Goal: Information Seeking & Learning: Check status

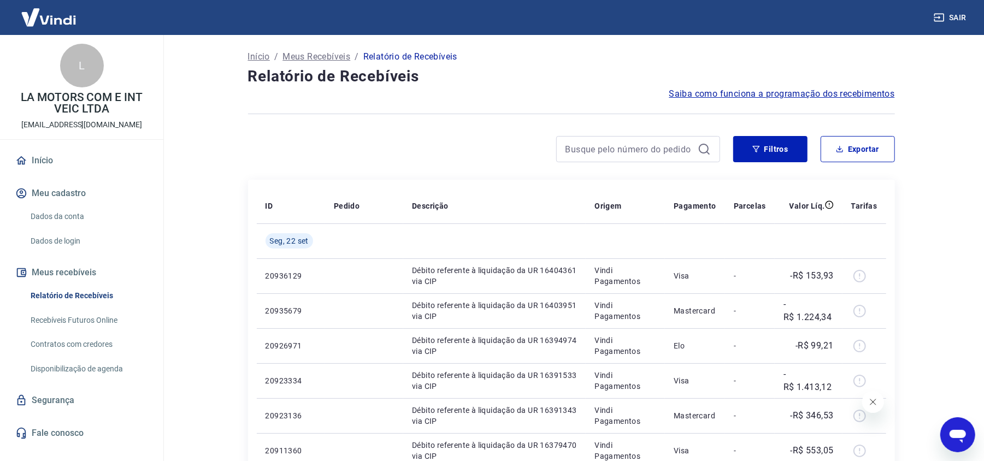
click at [258, 99] on div "Saiba como funciona a programação dos recebimentos" at bounding box center [571, 93] width 647 height 13
click at [252, 93] on div "Saiba como funciona a programação dos recebimentos" at bounding box center [571, 93] width 647 height 13
drag, startPoint x: 246, startPoint y: 82, endPoint x: 405, endPoint y: 81, distance: 159.0
click at [377, 144] on div at bounding box center [484, 149] width 472 height 26
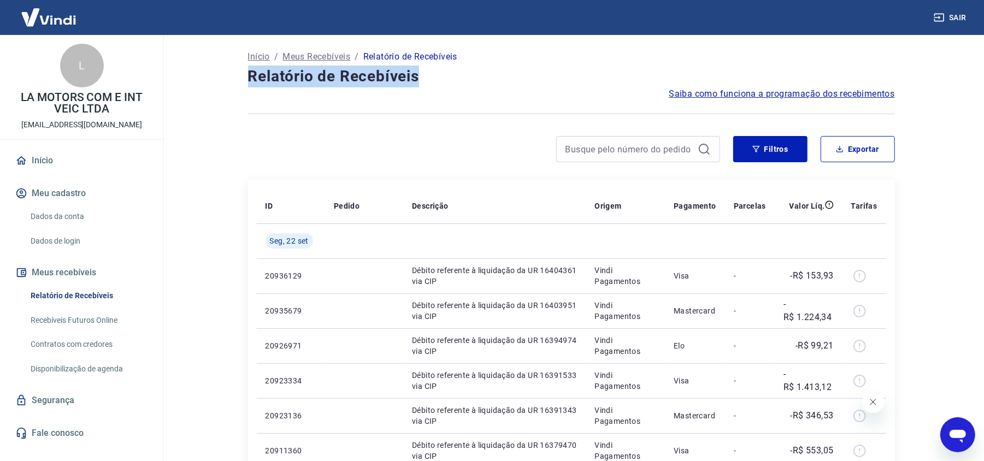
drag, startPoint x: 254, startPoint y: 82, endPoint x: 433, endPoint y: 79, distance: 179.3
click at [433, 79] on h4 "Relatório de Recebíveis" at bounding box center [571, 77] width 647 height 22
drag, startPoint x: 401, startPoint y: 86, endPoint x: 393, endPoint y: 90, distance: 7.8
click at [399, 86] on h4 "Relatório de Recebíveis" at bounding box center [571, 77] width 647 height 22
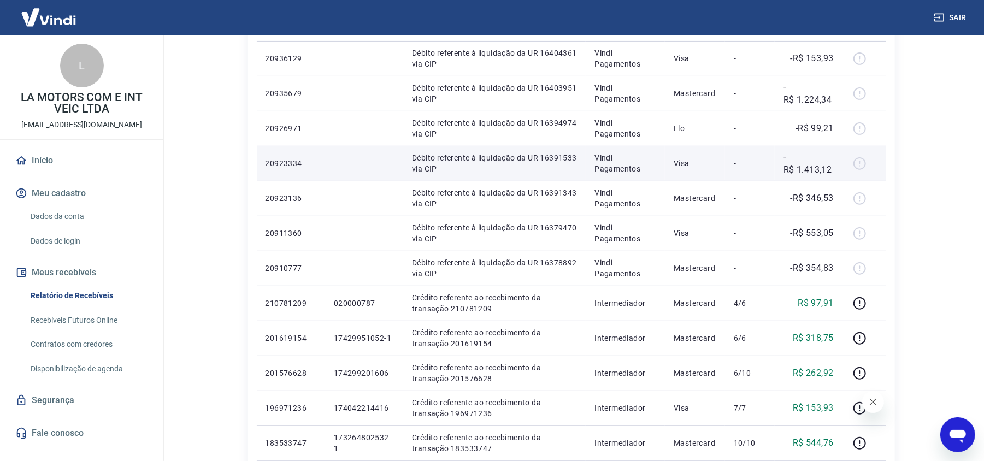
scroll to position [219, 0]
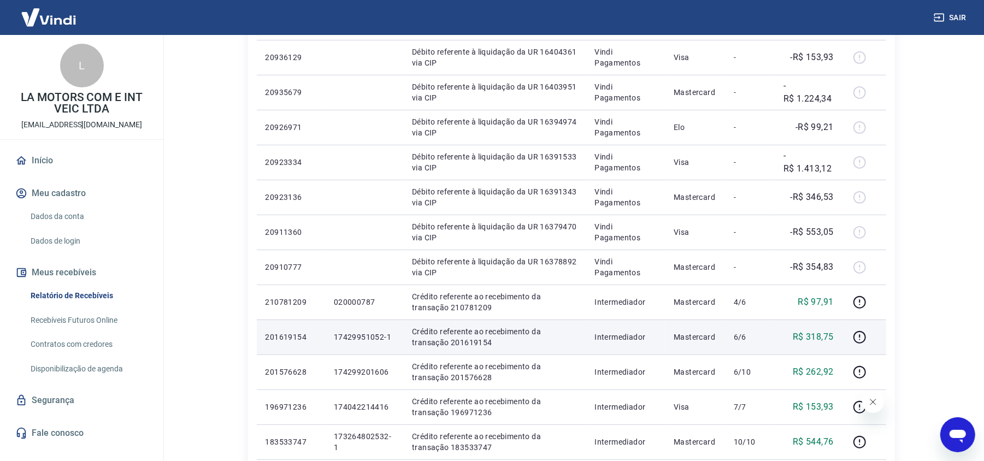
click at [333, 329] on td "17429951052-1" at bounding box center [364, 337] width 78 height 35
click at [372, 344] on td "17429951052-1" at bounding box center [364, 337] width 78 height 35
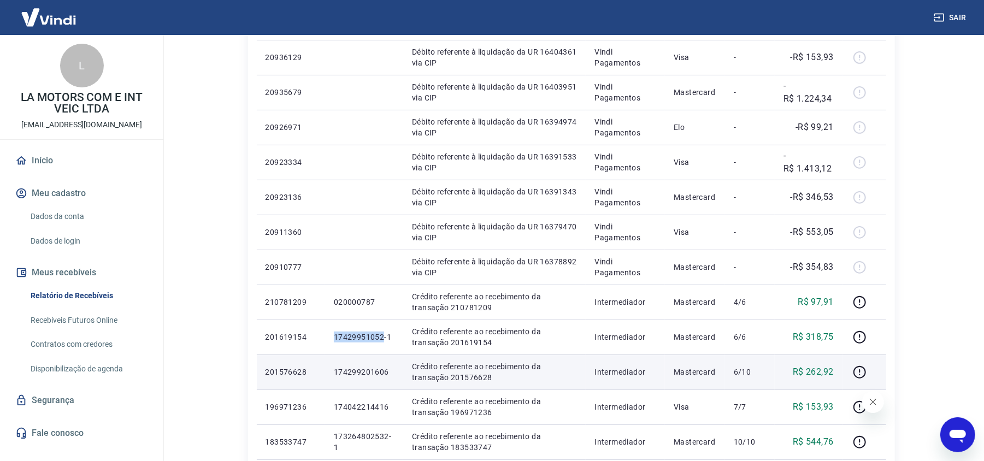
copy p "17429951052"
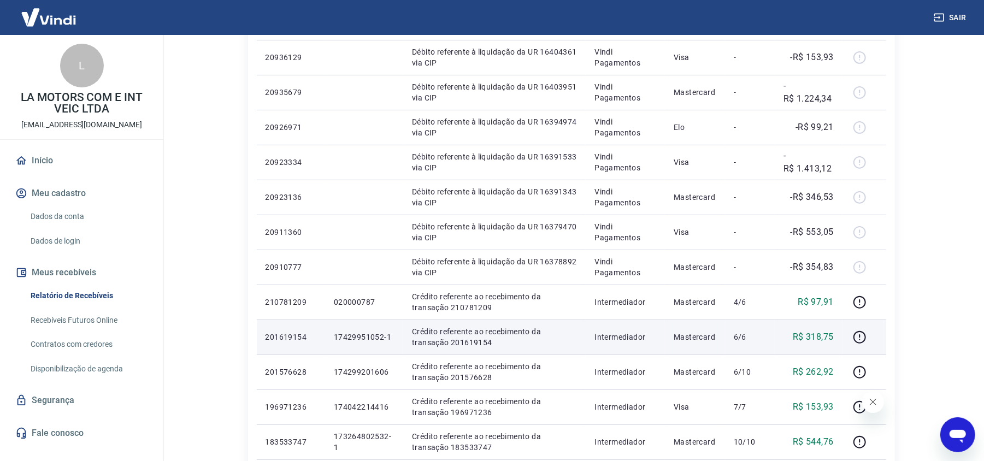
click at [392, 333] on p "17429951052-1" at bounding box center [364, 337] width 61 height 11
drag, startPoint x: 392, startPoint y: 333, endPoint x: 336, endPoint y: 339, distance: 56.6
click at [336, 339] on p "17429951052-1" at bounding box center [364, 337] width 61 height 11
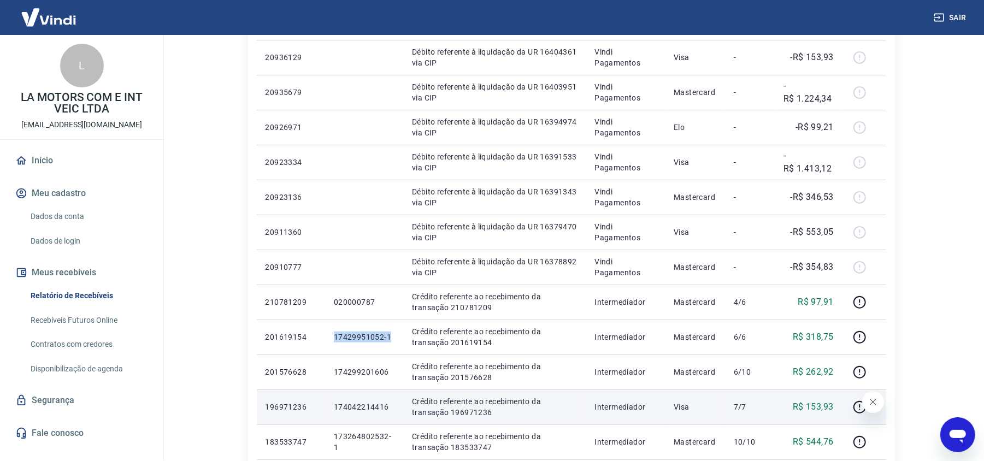
copy p "17429951052-1"
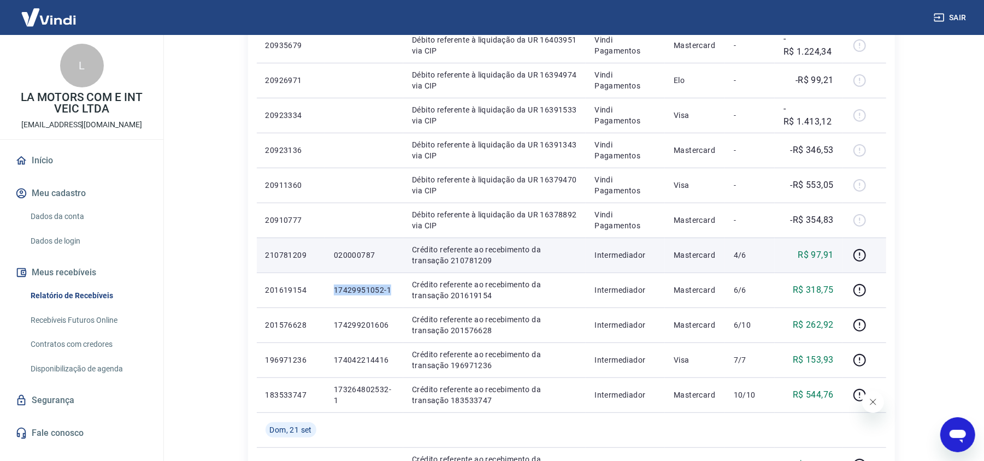
scroll to position [291, 0]
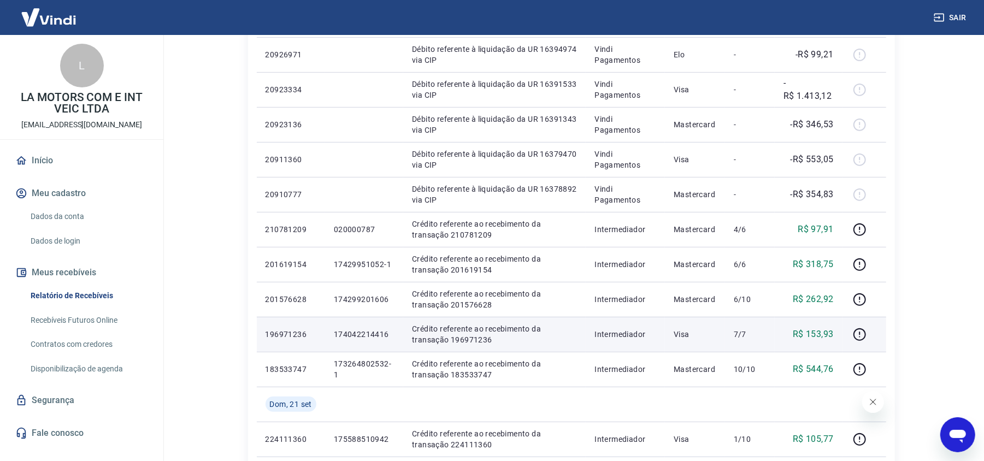
click at [366, 331] on p "174042214416" at bounding box center [364, 334] width 61 height 11
copy p "174042214416"
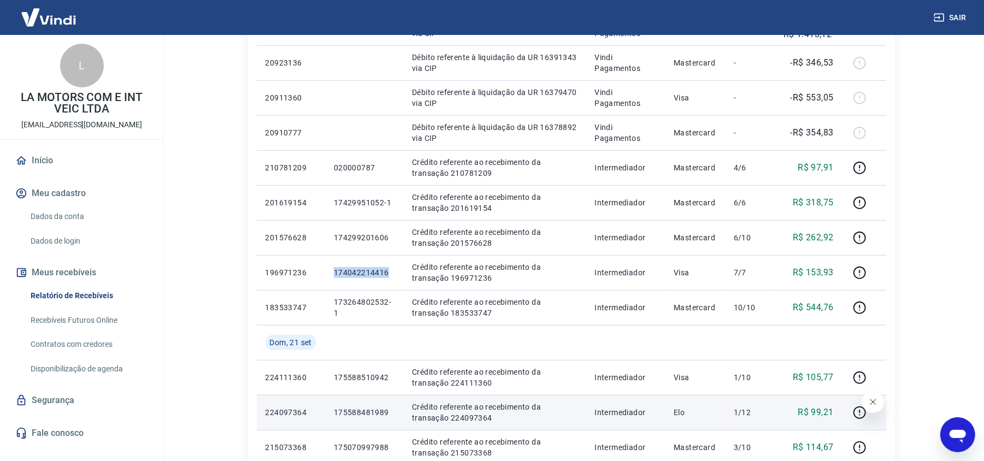
scroll to position [437, 0]
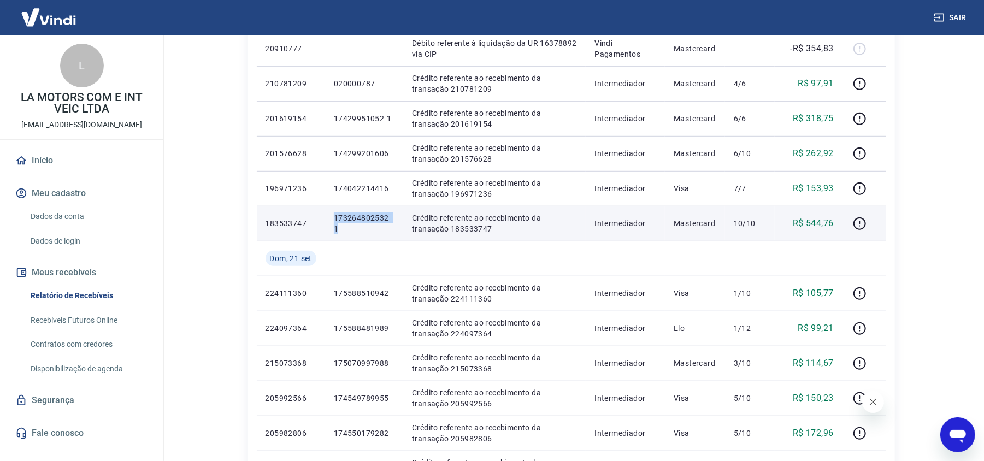
drag, startPoint x: 339, startPoint y: 234, endPoint x: 322, endPoint y: 213, distance: 27.2
click at [322, 213] on tr "183533747 173264802532-1 Crédito referente ao recebimento da transação 18353374…" at bounding box center [572, 223] width 630 height 35
copy tr "173264802532-1"
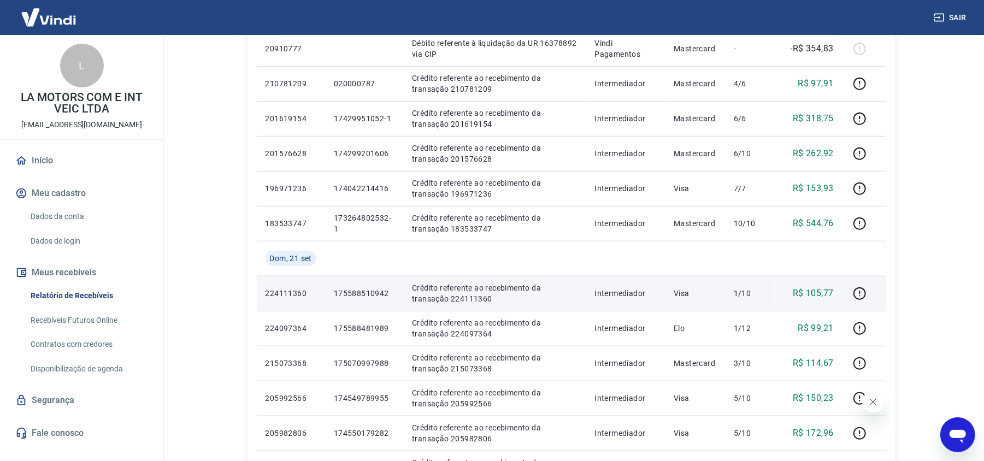
click at [366, 294] on p "175588510942" at bounding box center [364, 293] width 61 height 11
copy p "175588510942"
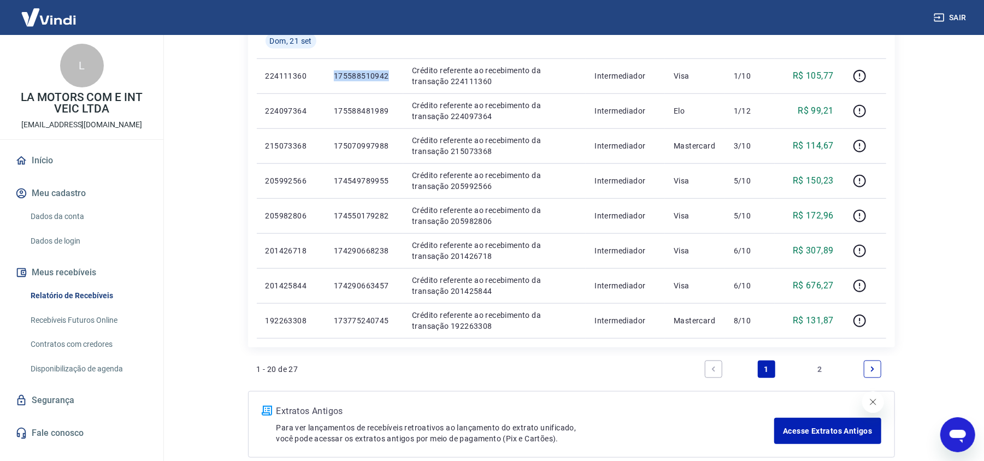
scroll to position [656, 0]
click at [808, 370] on li "2" at bounding box center [820, 368] width 26 height 26
click at [815, 372] on link "2" at bounding box center [819, 368] width 17 height 17
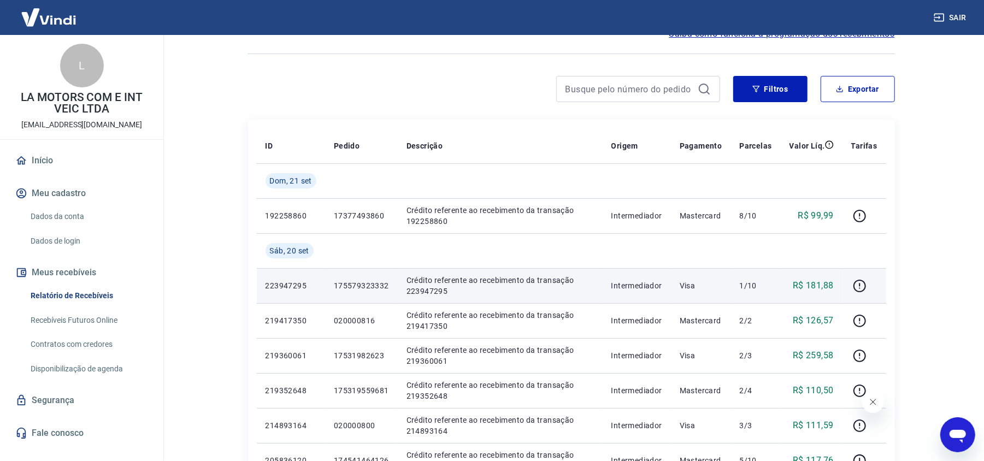
scroll to position [145, 0]
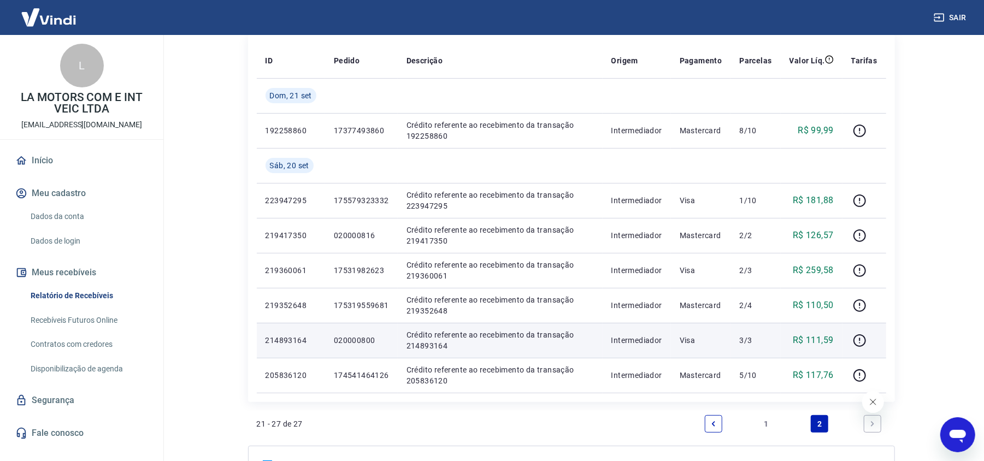
click at [352, 336] on p "020000800" at bounding box center [361, 340] width 55 height 11
click at [353, 339] on p "020000800" at bounding box center [361, 340] width 55 height 11
copy p "020000800"
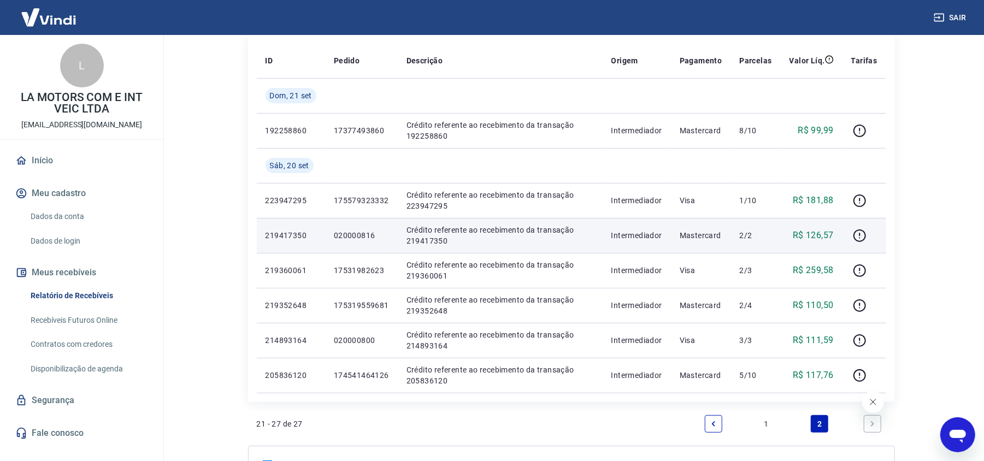
click at [369, 236] on p "020000816" at bounding box center [361, 235] width 55 height 11
copy p "020000816"
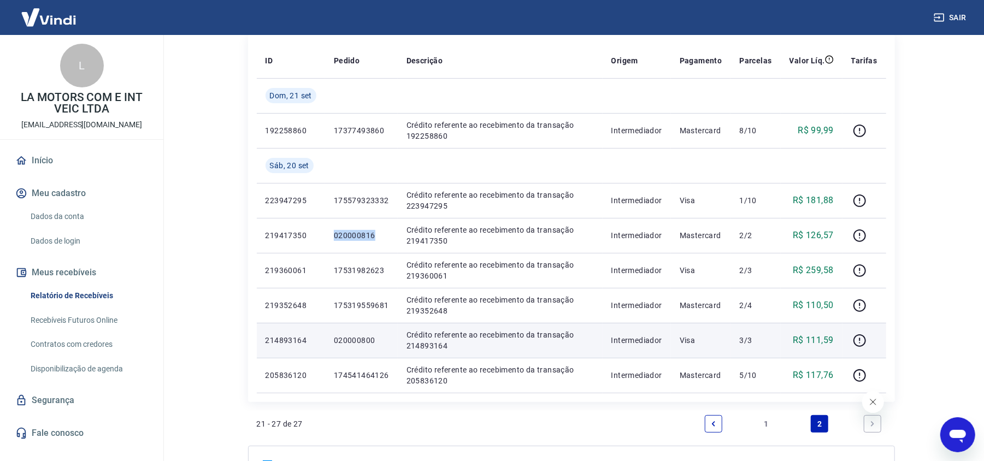
scroll to position [0, 0]
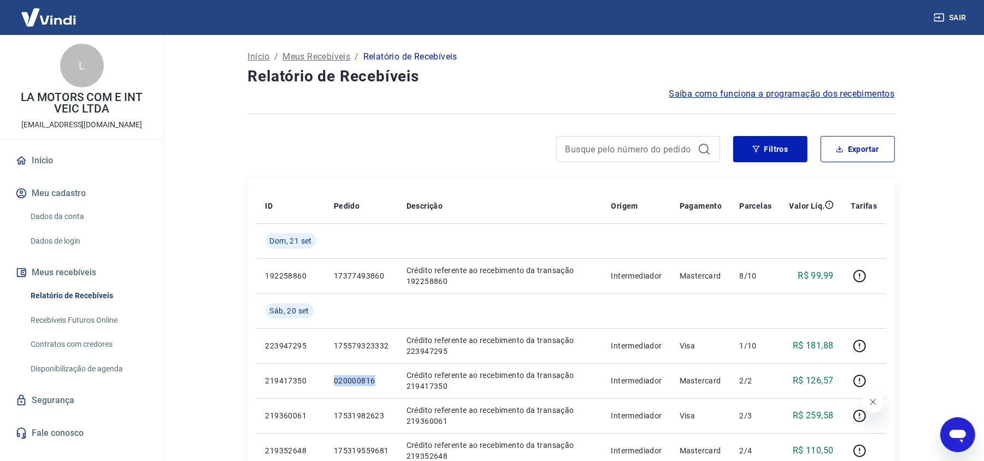
click at [645, 60] on div "Início / Meus Recebíveis / Relatório de Recebíveis" at bounding box center [571, 56] width 647 height 17
click at [480, 147] on div at bounding box center [484, 149] width 472 height 26
